Goal: Information Seeking & Learning: Compare options

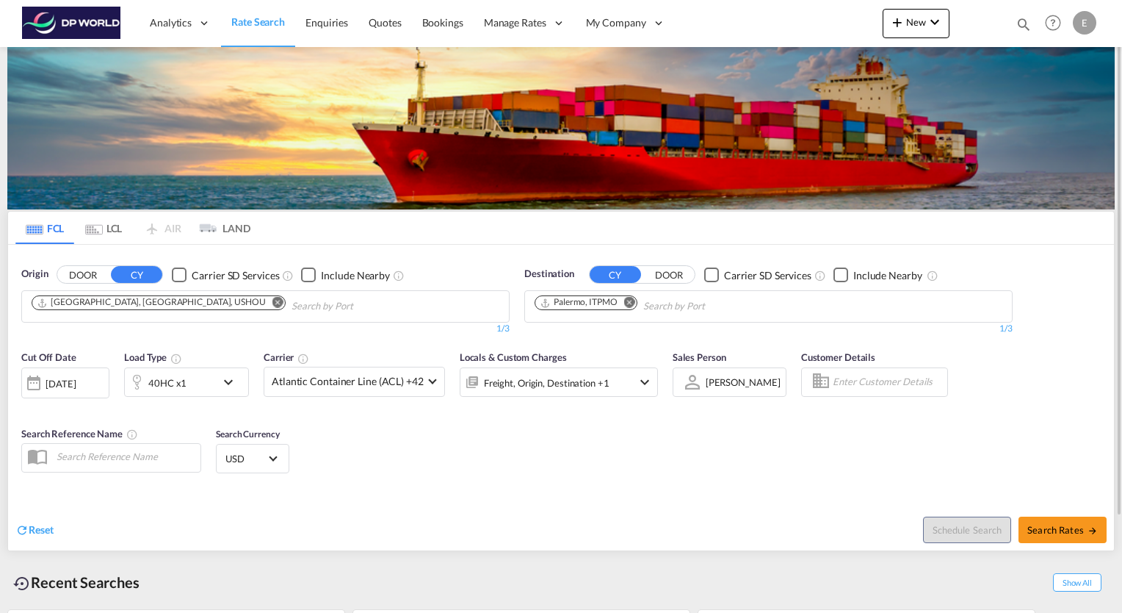
click at [630, 300] on md-icon "Remove" at bounding box center [629, 302] width 11 height 11
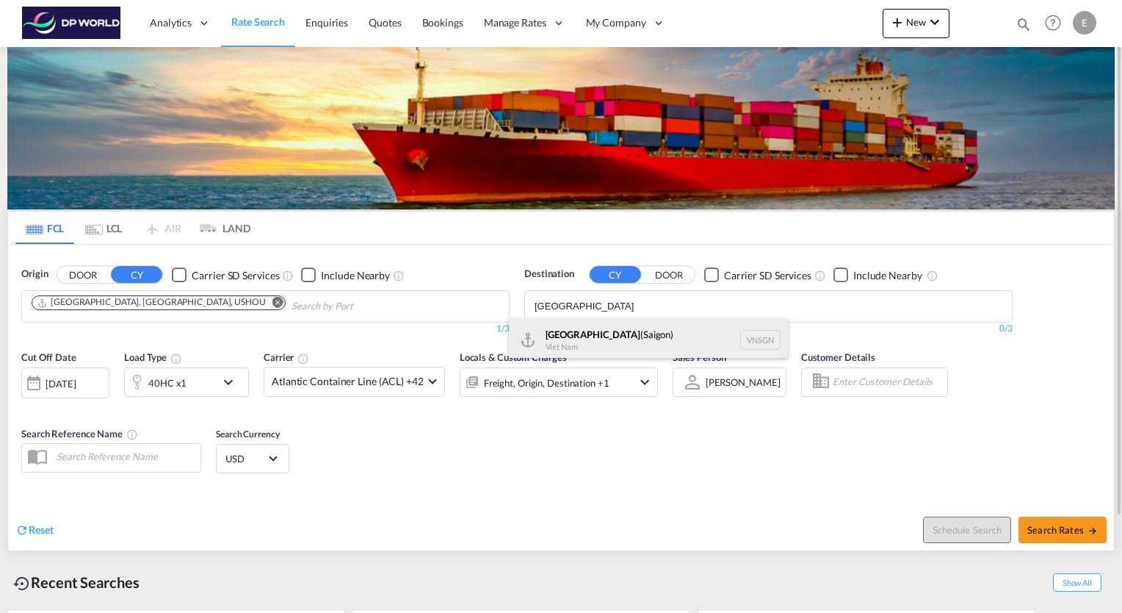
type input "[GEOGRAPHIC_DATA]"
click at [614, 330] on div "[GEOGRAPHIC_DATA] ([GEOGRAPHIC_DATA]) [GEOGRAPHIC_DATA] VNSGN" at bounding box center [648, 340] width 279 height 44
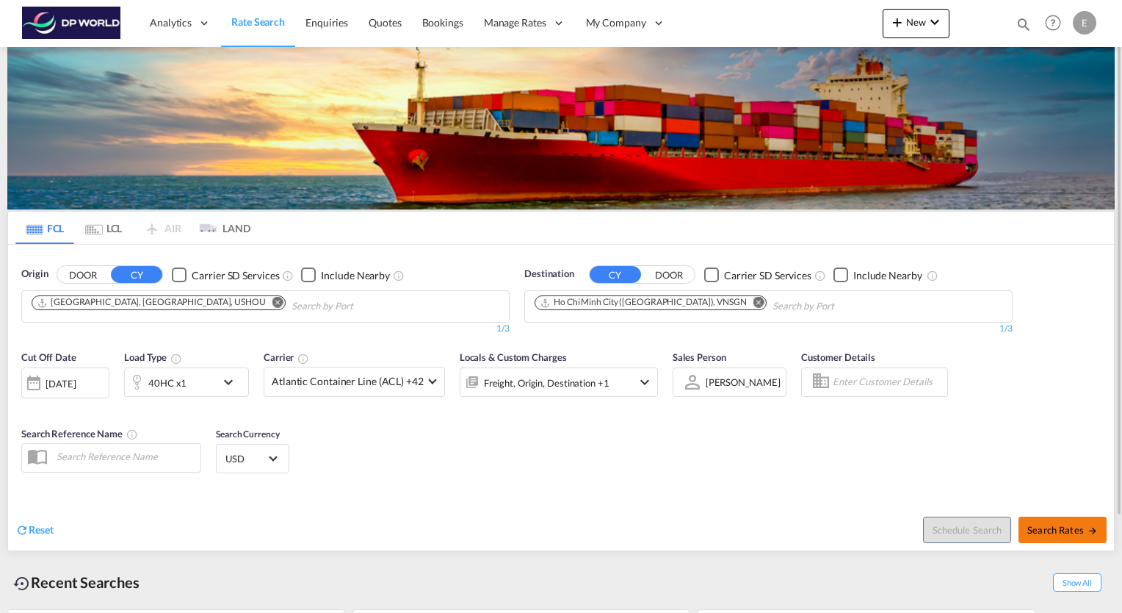
click at [1066, 530] on span "Search Rates" at bounding box center [1062, 530] width 71 height 12
type input "USHOU to VNSGN / [DATE]"
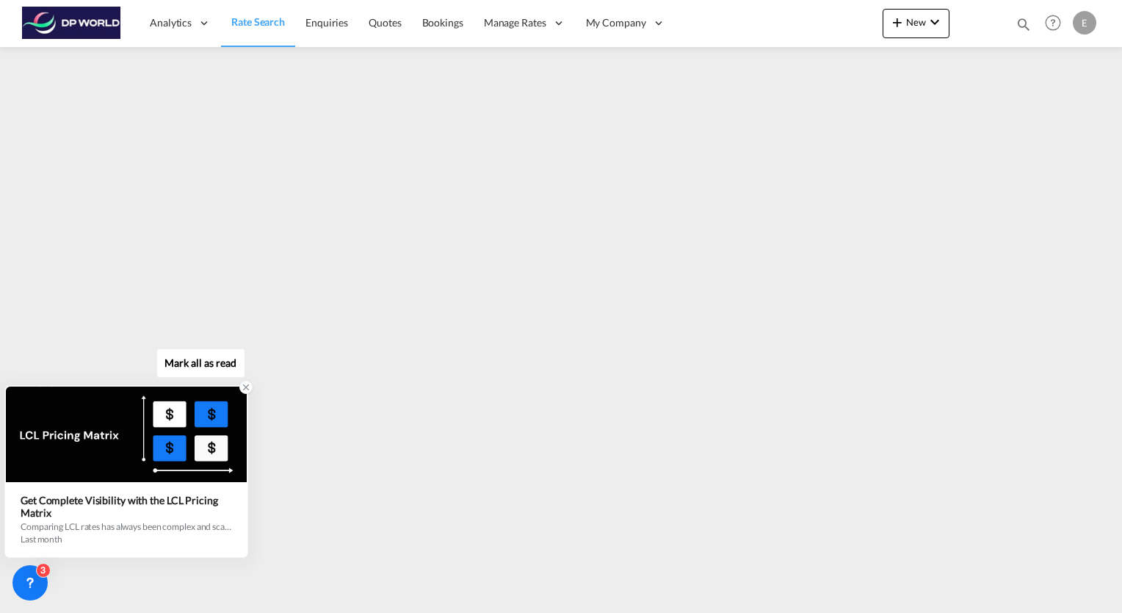
click at [76, 422] on div at bounding box center [126, 433] width 241 height 95
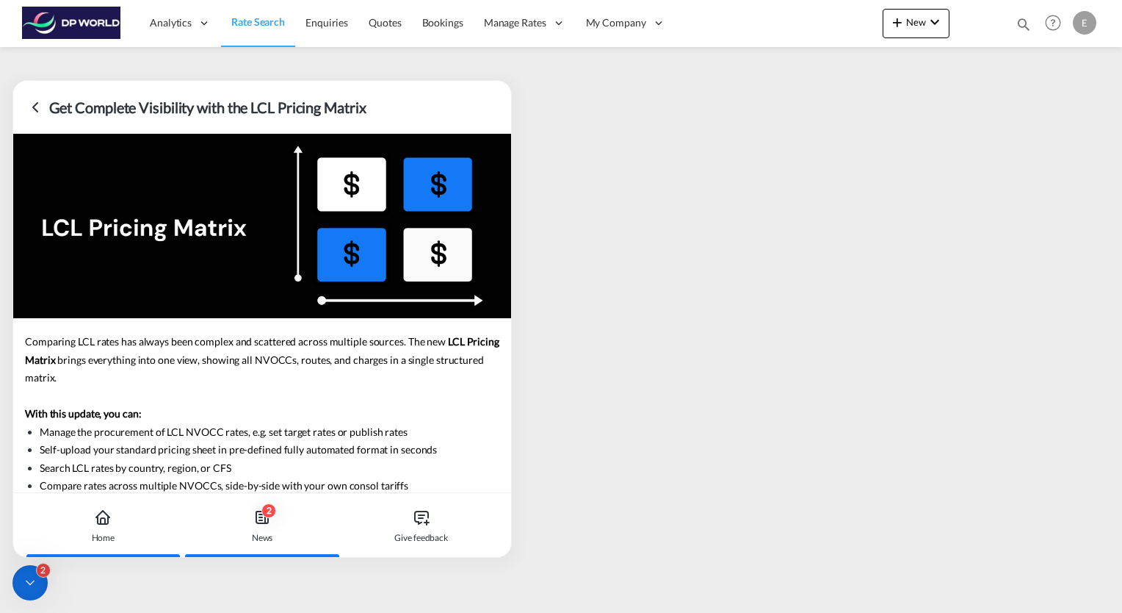
click at [100, 528] on div "Home" at bounding box center [103, 525] width 149 height 65
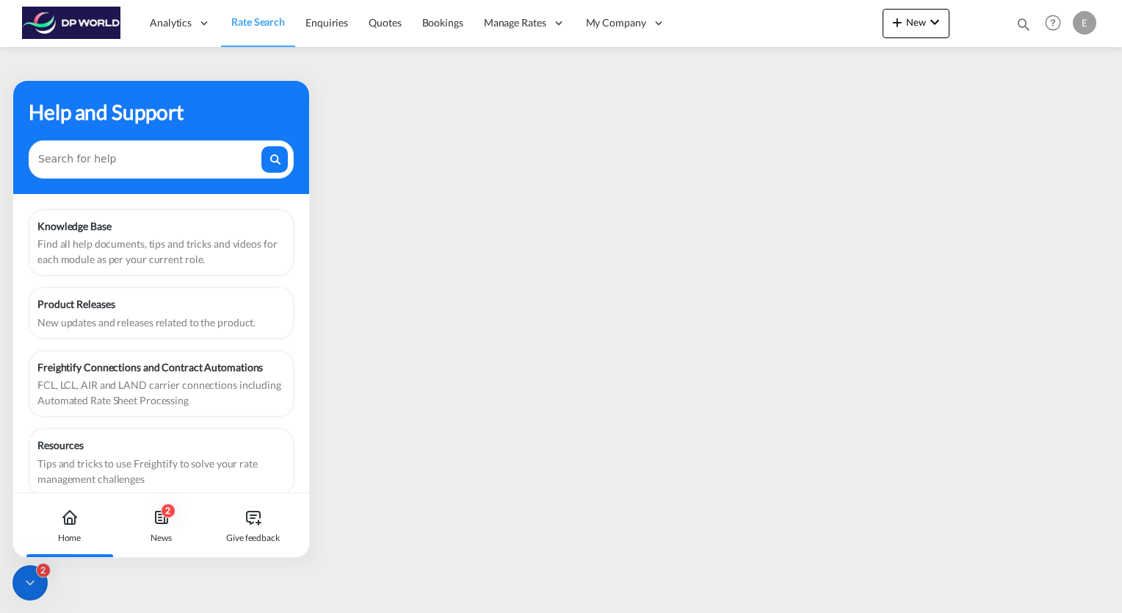
click at [45, 583] on div "2" at bounding box center [29, 582] width 35 height 35
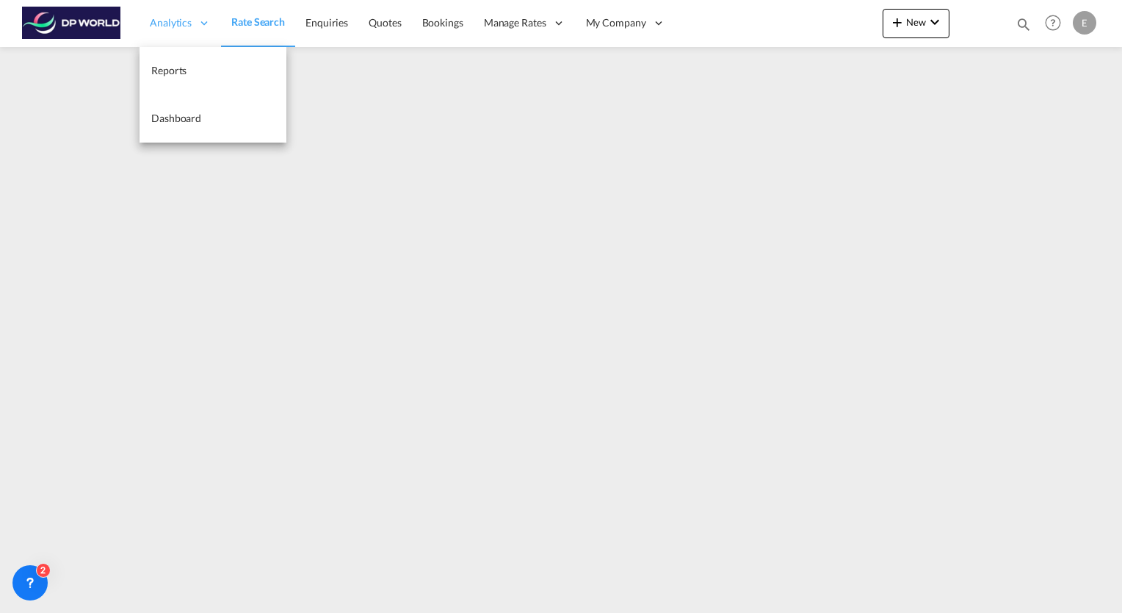
click at [185, 25] on span "Analytics" at bounding box center [171, 22] width 42 height 15
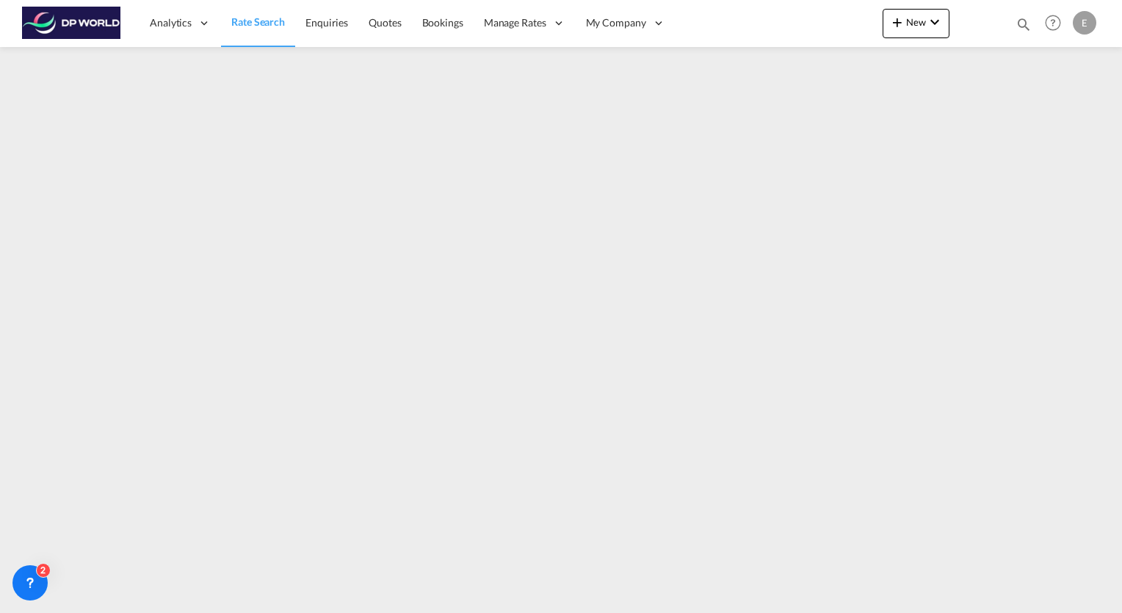
click at [252, 25] on span "Rate Search" at bounding box center [258, 21] width 54 height 12
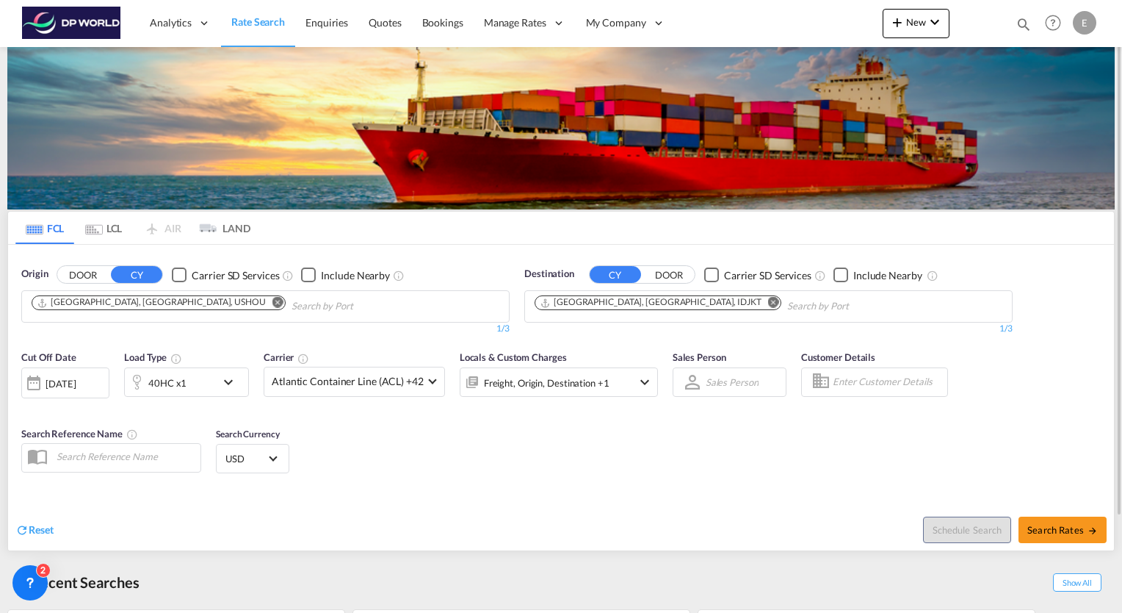
click at [76, 383] on div "[DATE]" at bounding box center [61, 383] width 30 height 13
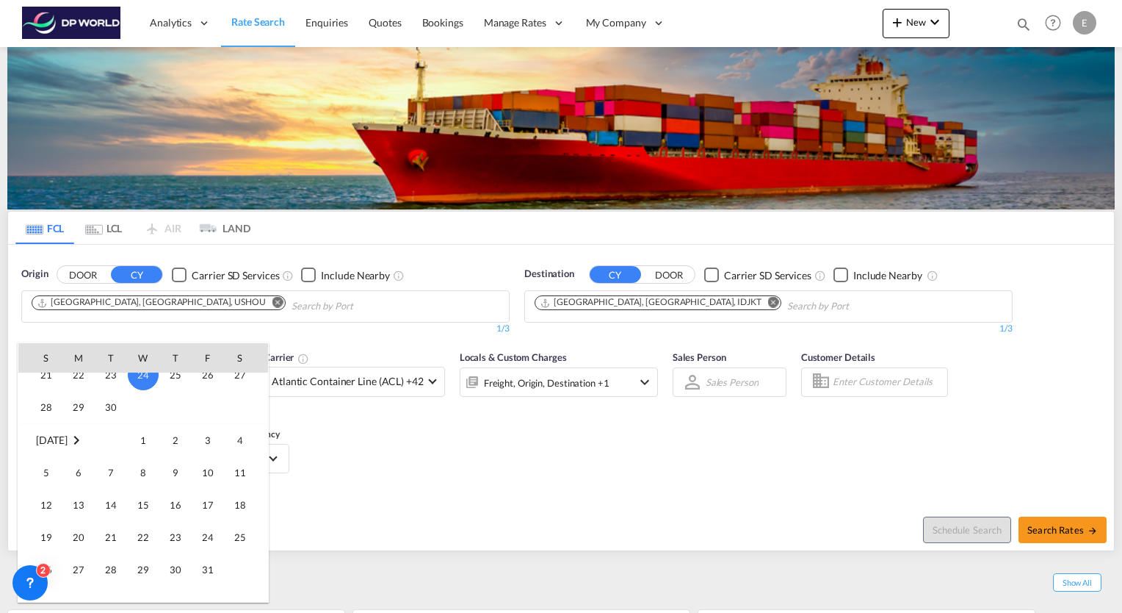
scroll to position [731, 0]
click at [147, 436] on span "1" at bounding box center [143, 436] width 29 height 29
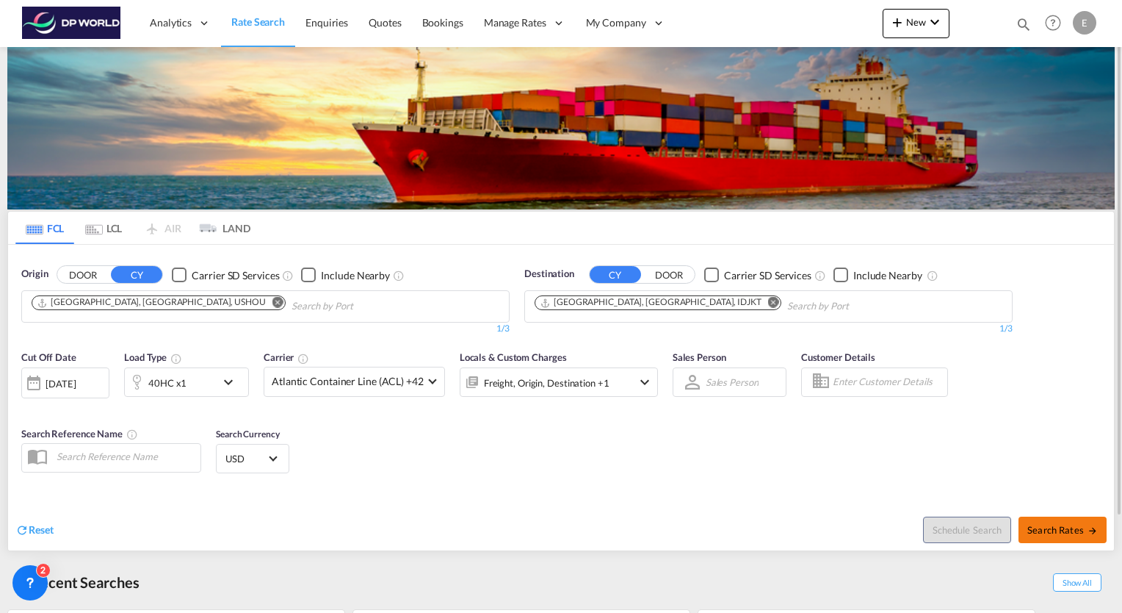
click at [1072, 531] on span "Search Rates" at bounding box center [1062, 530] width 71 height 12
type input "USHOU to IDJKT / [DATE]"
